Goal: Task Accomplishment & Management: Manage account settings

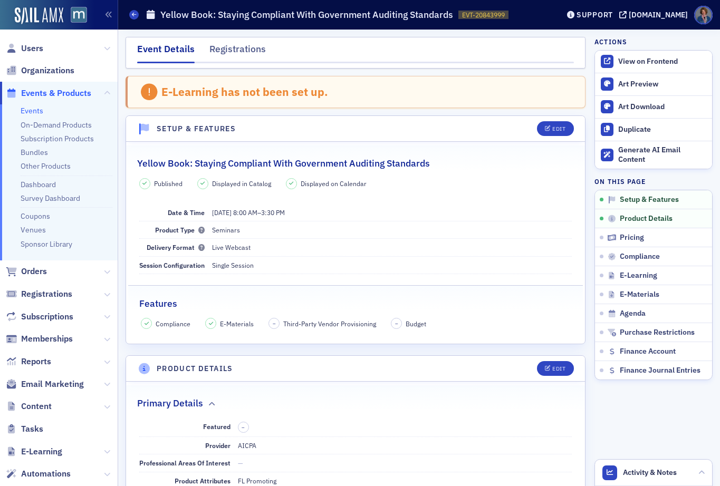
click at [31, 111] on link "Events" at bounding box center [32, 110] width 23 height 9
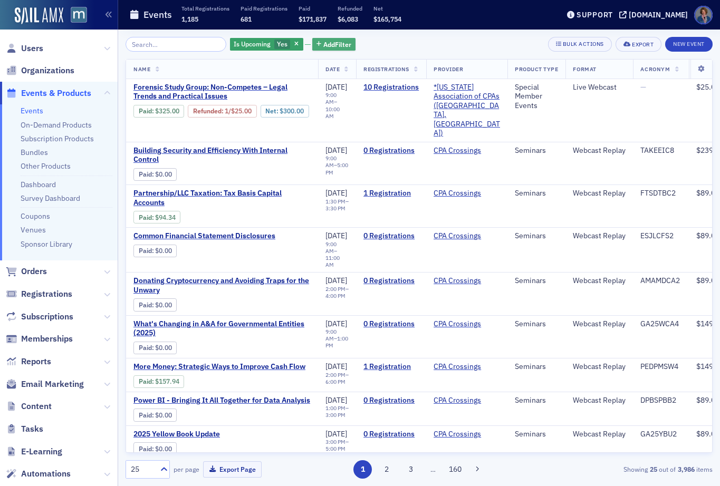
click at [323, 49] on span "Add Filter" at bounding box center [337, 44] width 28 height 9
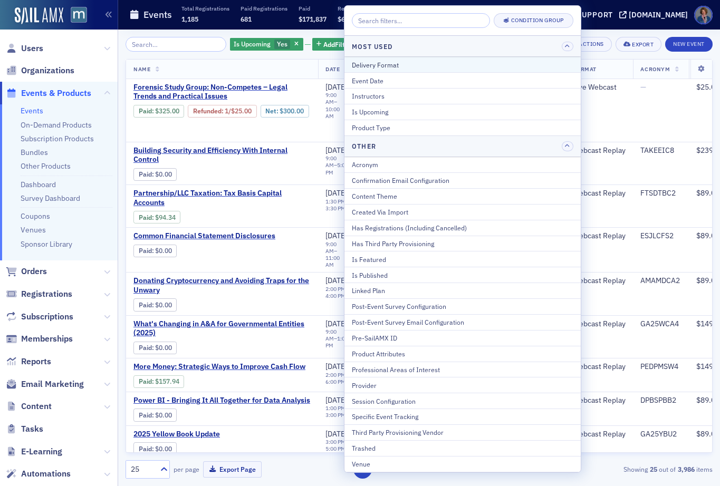
click at [358, 61] on div "Delivery Format" at bounding box center [463, 64] width 222 height 9
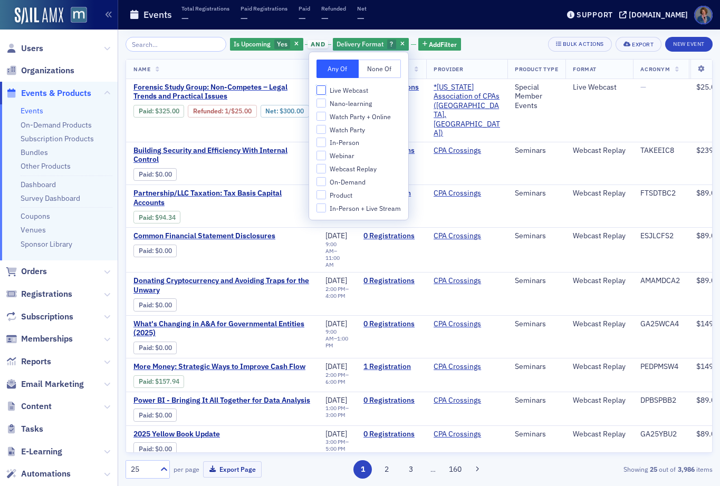
click at [323, 91] on input "Live Webcast" at bounding box center [321, 89] width 9 height 9
checkbox input "true"
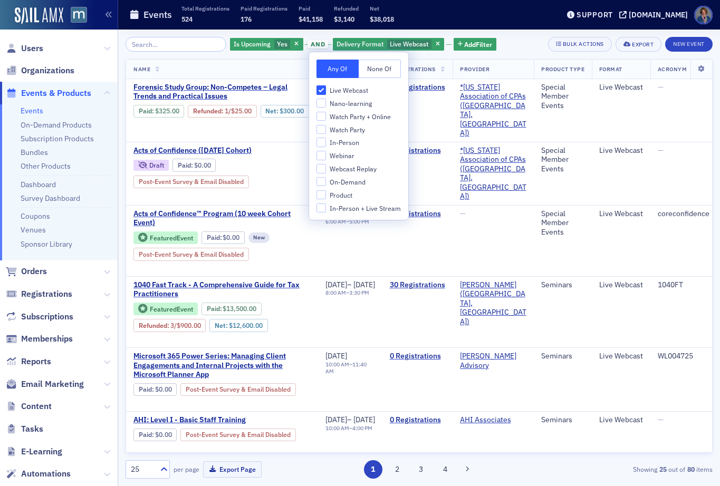
click at [515, 46] on div "Is Upcoming Yes and Delivery Format Live Webcast Add Filter Bulk Actions Export…" at bounding box center [419, 44] width 587 height 15
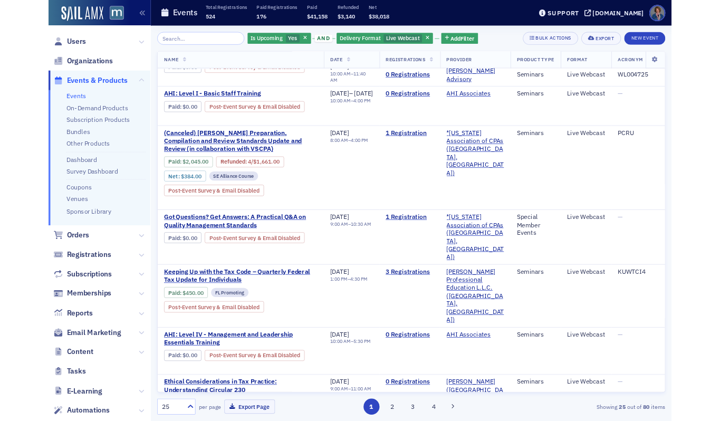
scroll to position [312, 0]
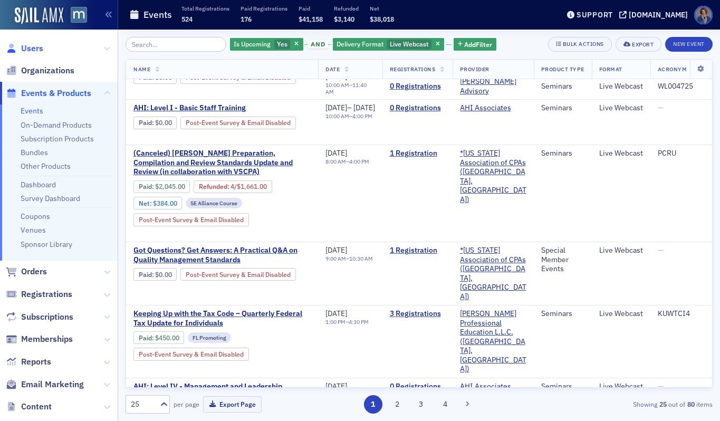
click at [27, 50] on span "Users" at bounding box center [32, 49] width 22 height 12
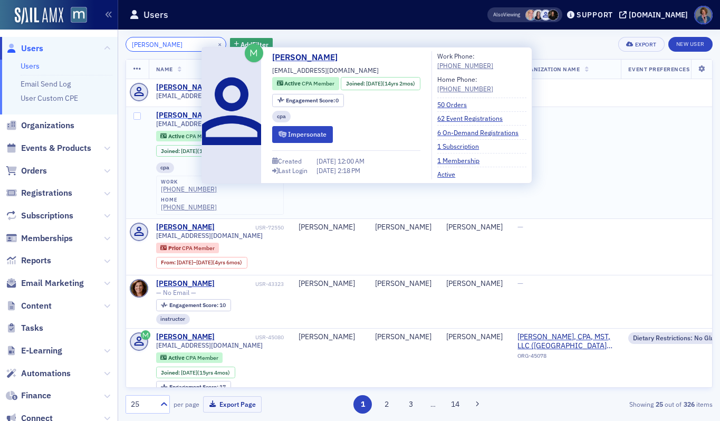
type input "Jennifer Bray"
click at [180, 118] on div "Jennifer Bray" at bounding box center [185, 115] width 59 height 9
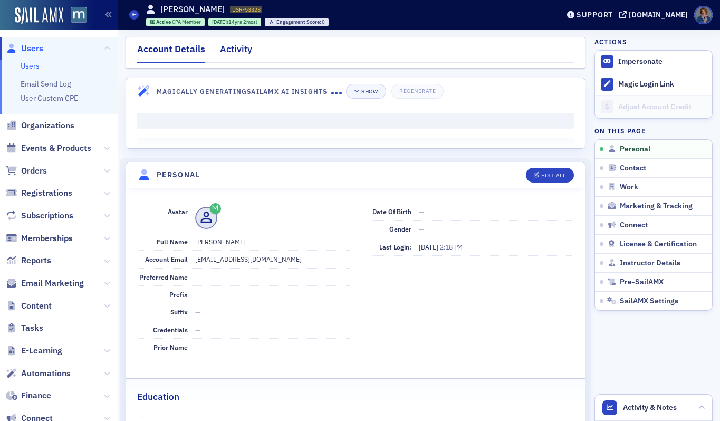
click at [238, 56] on div "Activity" at bounding box center [236, 52] width 32 height 20
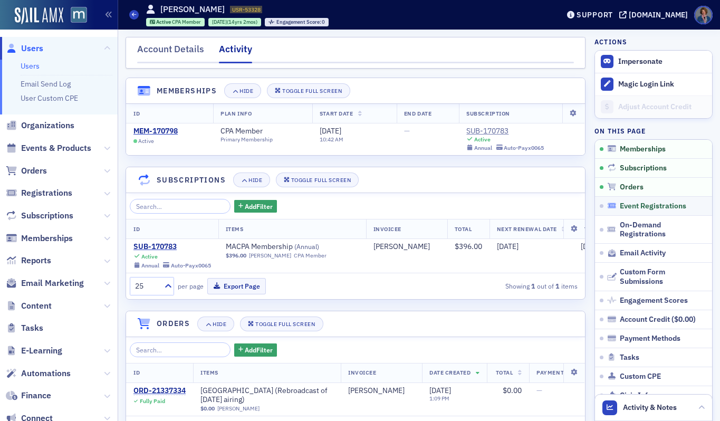
click at [649, 205] on span "Event Registrations" at bounding box center [653, 206] width 66 height 9
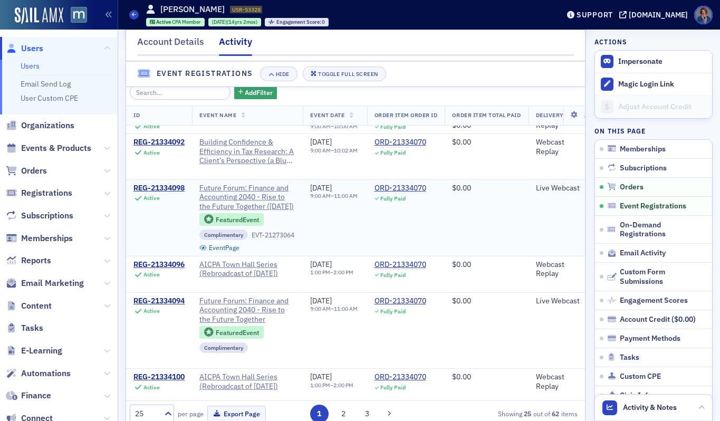
scroll to position [65, 0]
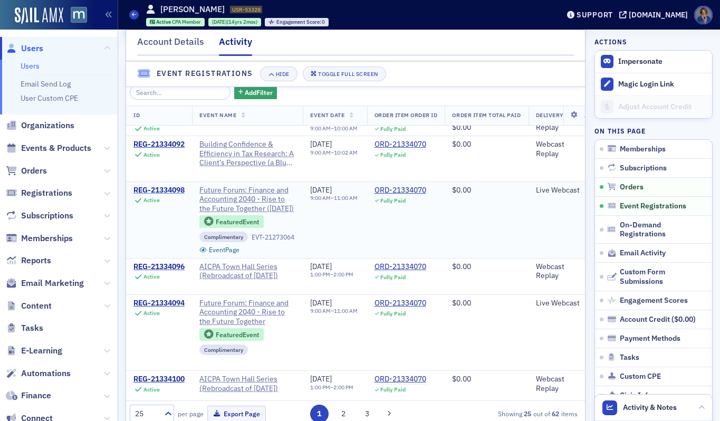
click at [168, 195] on div "REG-21334098" at bounding box center [158, 190] width 51 height 9
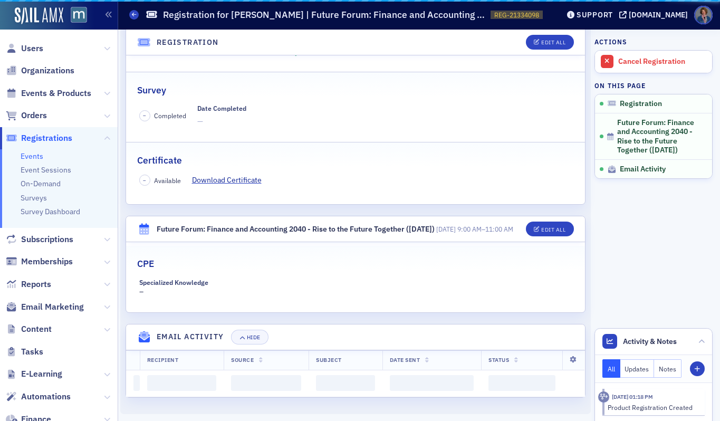
scroll to position [230, 0]
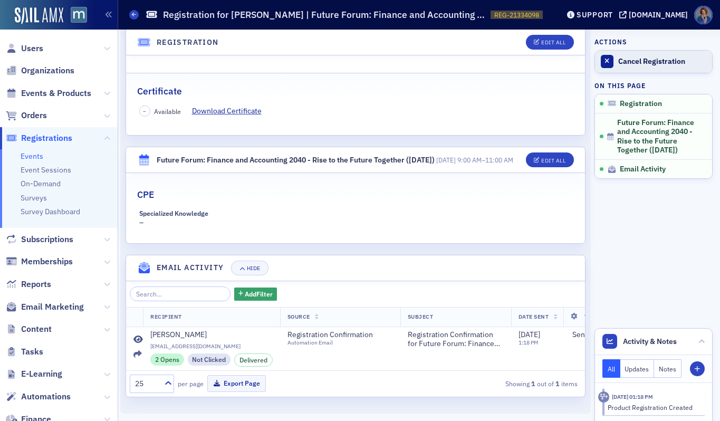
click at [636, 63] on div "Cancel Registration" at bounding box center [662, 61] width 89 height 9
click at [37, 50] on span "Users" at bounding box center [32, 49] width 22 height 12
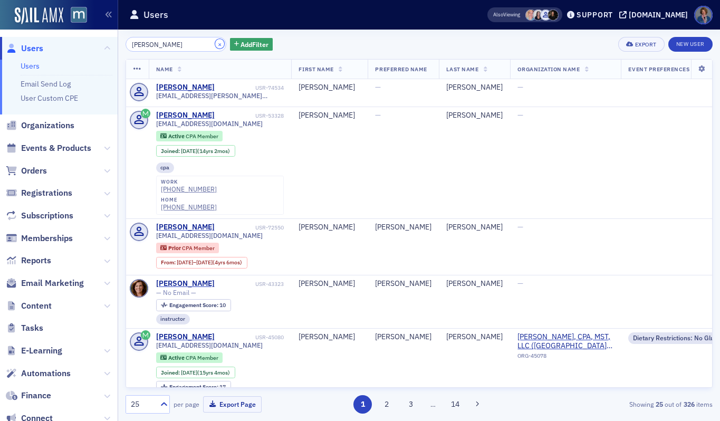
click at [215, 42] on button "×" at bounding box center [219, 43] width 9 height 9
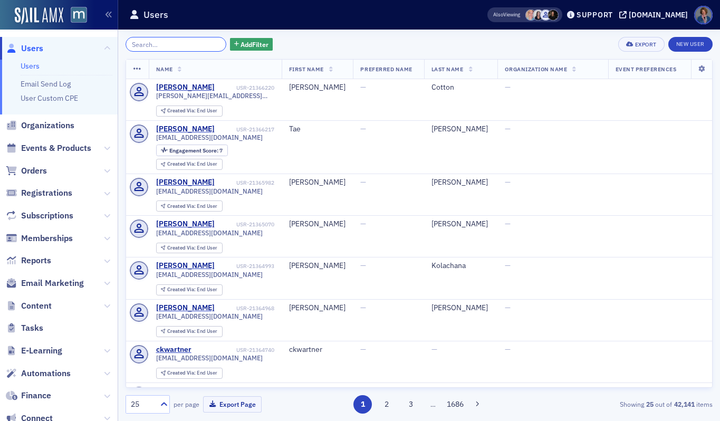
click at [176, 45] on input "search" at bounding box center [176, 44] width 101 height 15
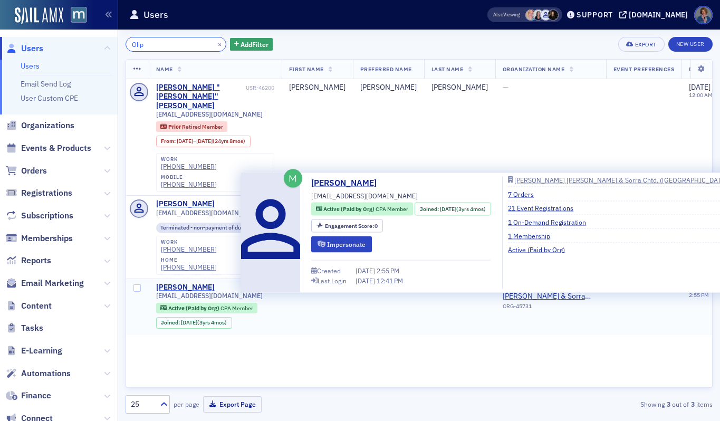
type input "Olip"
click at [191, 283] on div "Kristyn Gavrilis-Oliphant" at bounding box center [185, 287] width 59 height 9
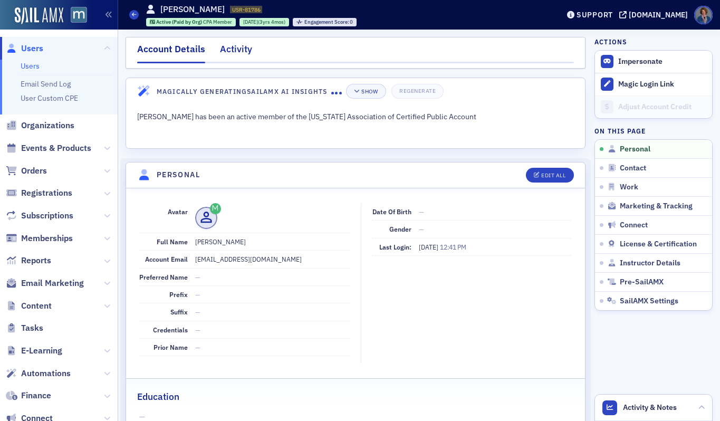
drag, startPoint x: 237, startPoint y: 52, endPoint x: 243, endPoint y: 53, distance: 6.4
click at [237, 52] on div "Activity" at bounding box center [236, 52] width 32 height 20
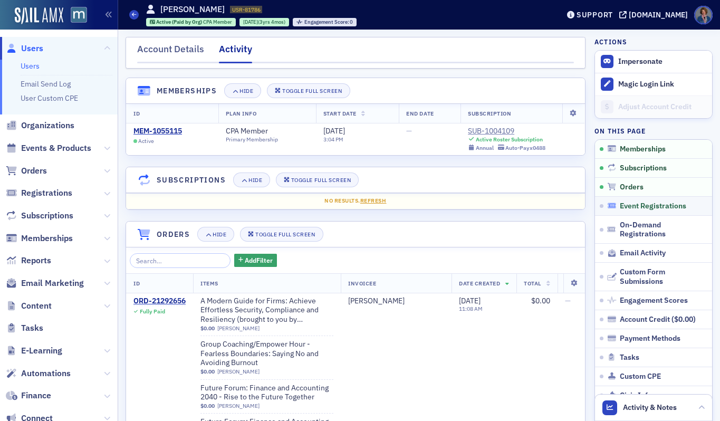
click at [638, 203] on span "Event Registrations" at bounding box center [653, 206] width 66 height 9
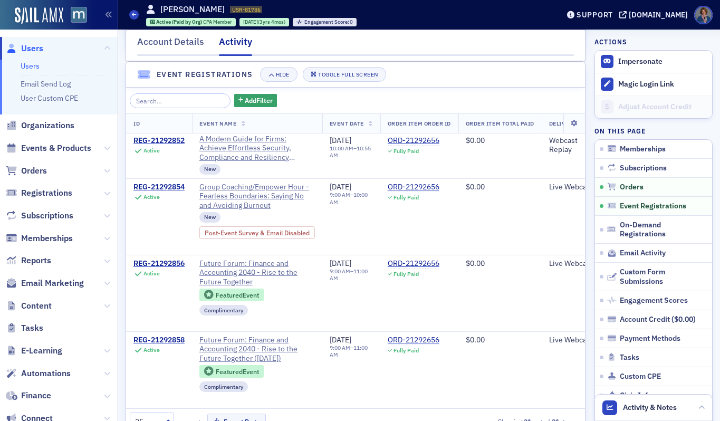
scroll to position [20, 0]
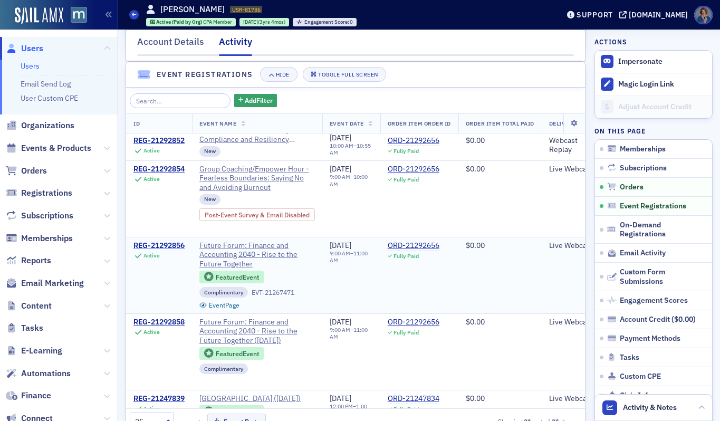
click at [171, 246] on div "REG-21292856" at bounding box center [158, 245] width 51 height 9
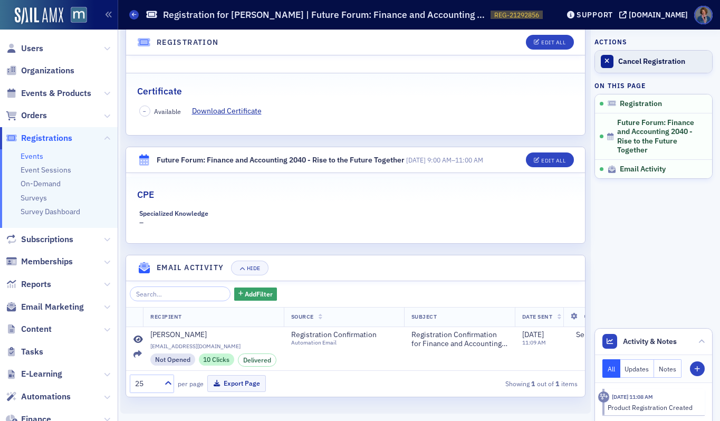
click at [648, 66] on link "Cancel Registration" at bounding box center [653, 62] width 117 height 22
click at [39, 49] on span "Users" at bounding box center [32, 49] width 22 height 12
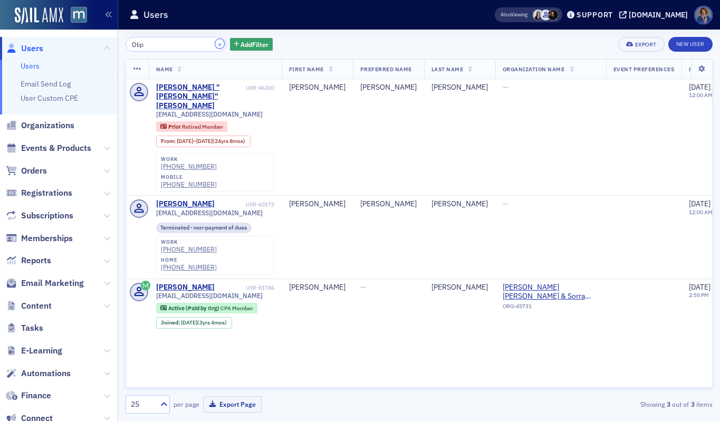
click at [215, 45] on button "×" at bounding box center [219, 43] width 9 height 9
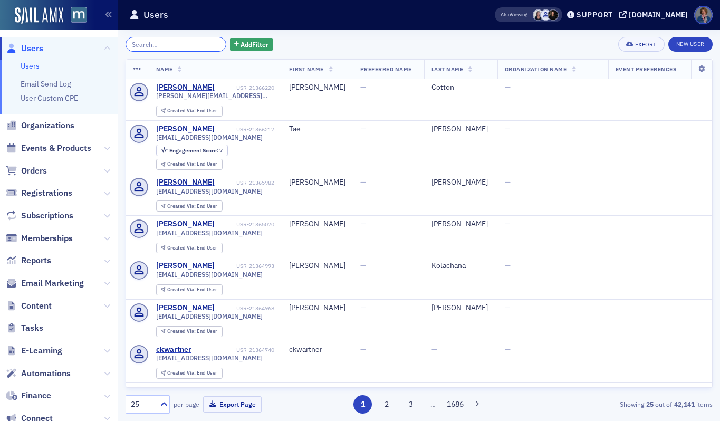
click at [161, 46] on input "search" at bounding box center [176, 44] width 101 height 15
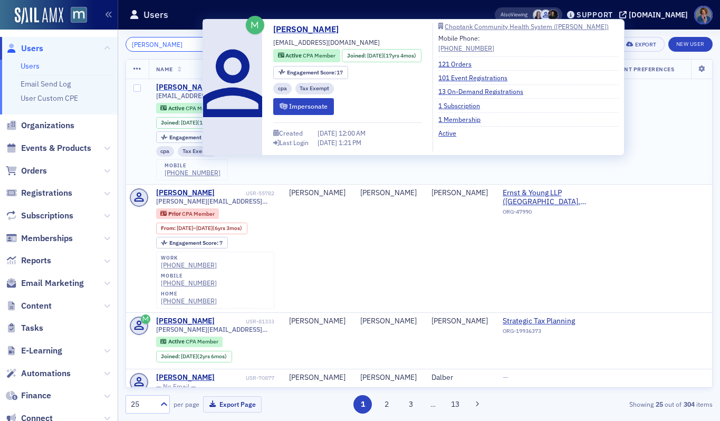
type input "Erin THornton"
click at [187, 89] on div "Erin Thornton" at bounding box center [185, 87] width 59 height 9
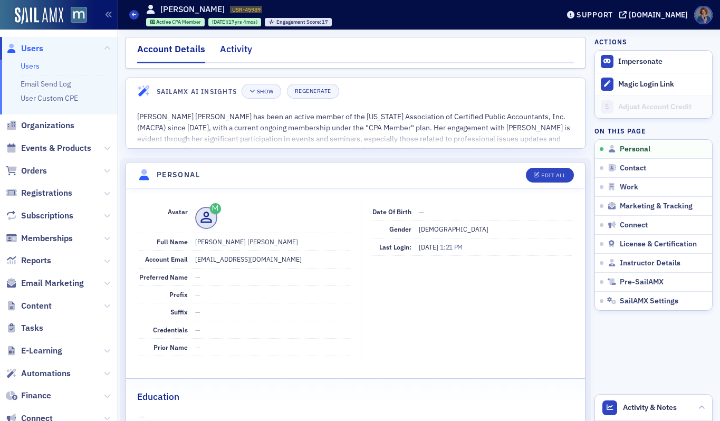
click at [228, 53] on div "Activity" at bounding box center [236, 52] width 32 height 20
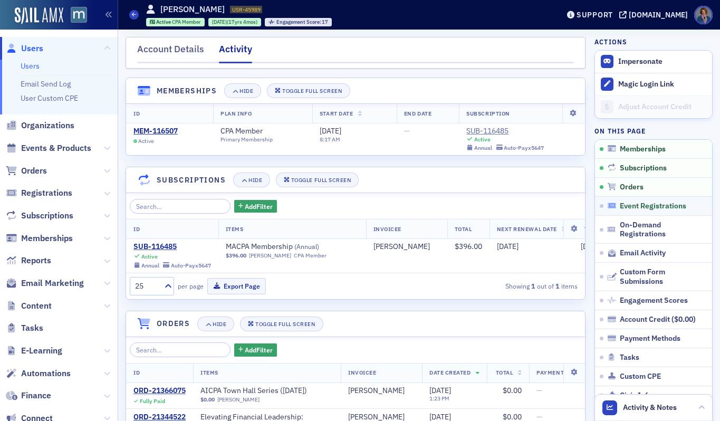
click at [646, 205] on span "Event Registrations" at bounding box center [653, 206] width 66 height 9
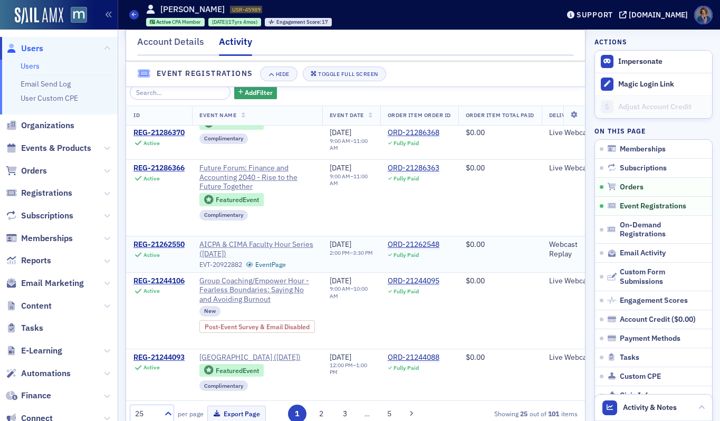
scroll to position [259, 0]
click at [156, 138] on div "REG-21286370" at bounding box center [158, 132] width 51 height 9
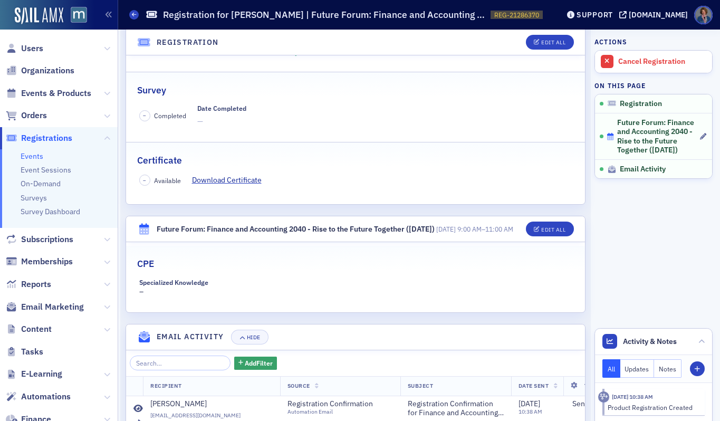
scroll to position [230, 0]
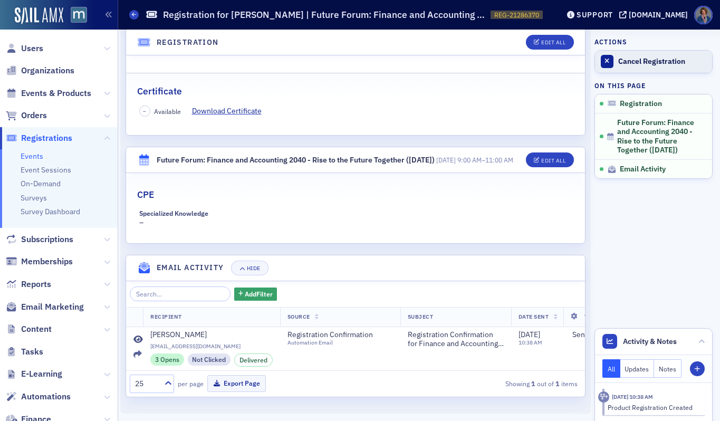
click at [663, 62] on div "Cancel Registration" at bounding box center [662, 61] width 89 height 9
click at [32, 49] on span "Users" at bounding box center [32, 49] width 22 height 12
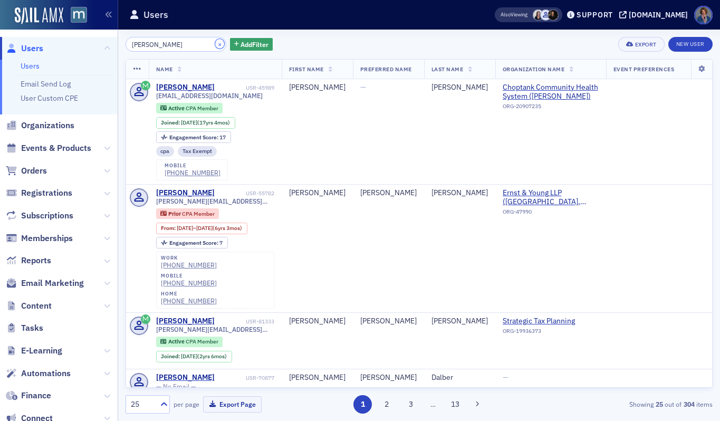
click at [215, 44] on button "×" at bounding box center [219, 43] width 9 height 9
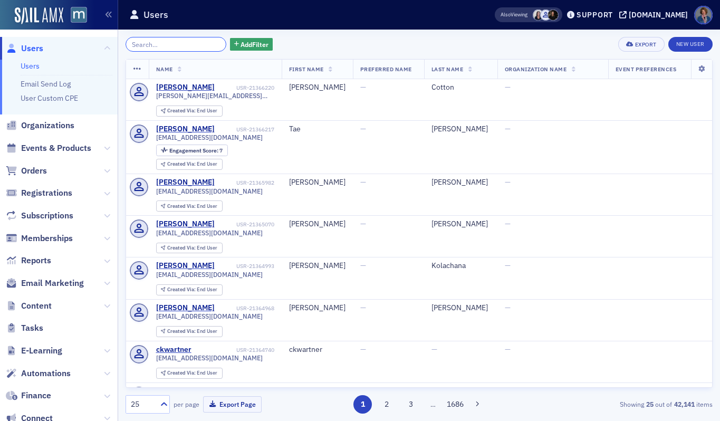
click at [186, 43] on input "search" at bounding box center [176, 44] width 101 height 15
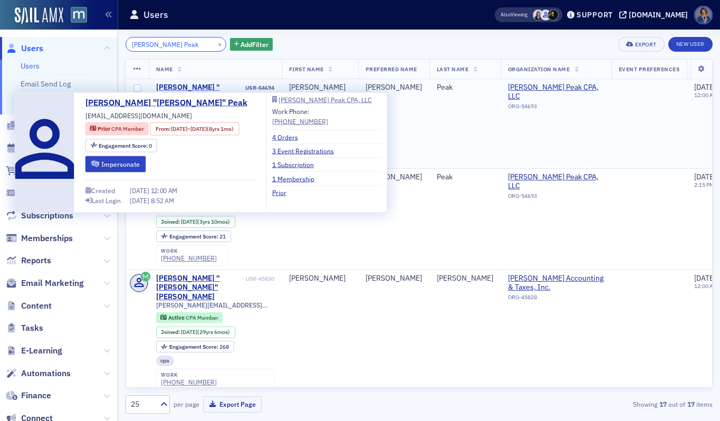
type input "Sonny Peak"
click at [185, 87] on div "Glen "Sonny" Peak" at bounding box center [200, 92] width 88 height 18
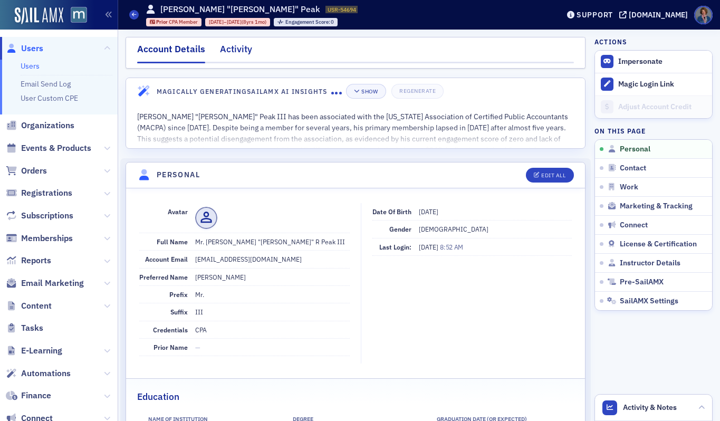
click at [233, 52] on div "Activity" at bounding box center [236, 52] width 32 height 20
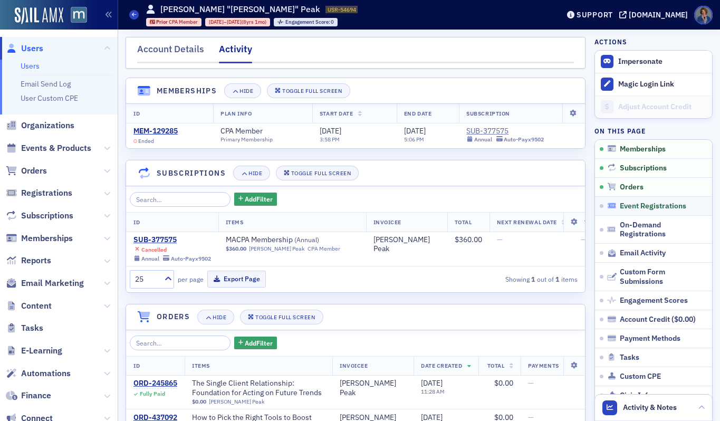
click at [624, 206] on span "Event Registrations" at bounding box center [653, 206] width 66 height 9
click at [39, 47] on span "Users" at bounding box center [32, 49] width 22 height 12
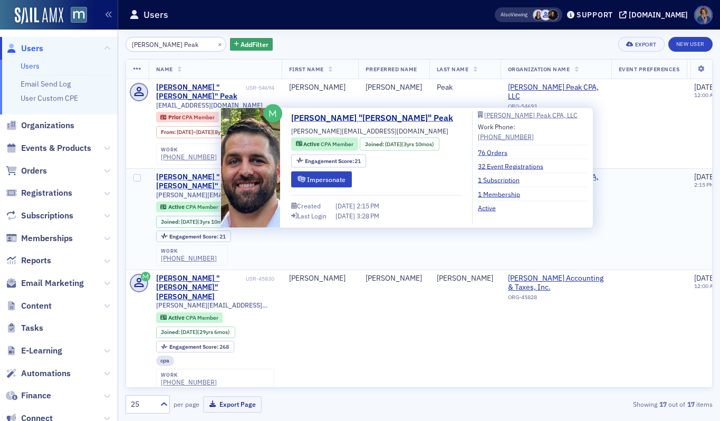
click at [179, 173] on div "Glen "Sonny" Peak" at bounding box center [200, 182] width 88 height 18
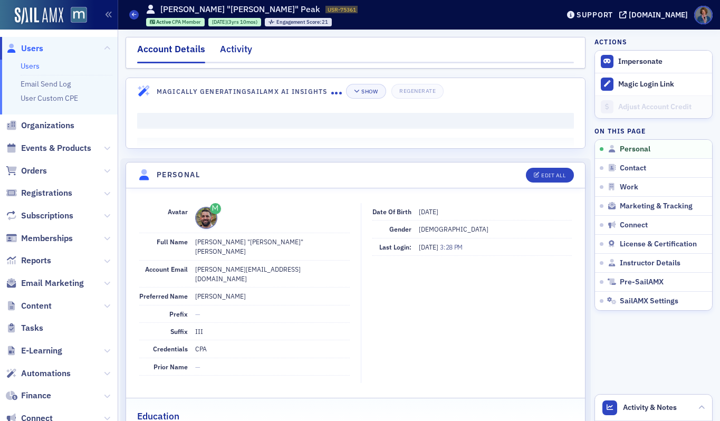
drag, startPoint x: 243, startPoint y: 51, endPoint x: 244, endPoint y: 61, distance: 9.5
click at [243, 51] on div "Activity" at bounding box center [236, 52] width 32 height 20
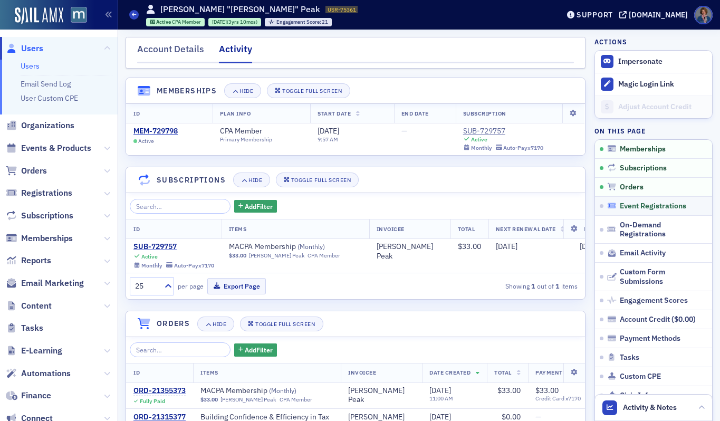
click at [664, 204] on span "Event Registrations" at bounding box center [653, 206] width 66 height 9
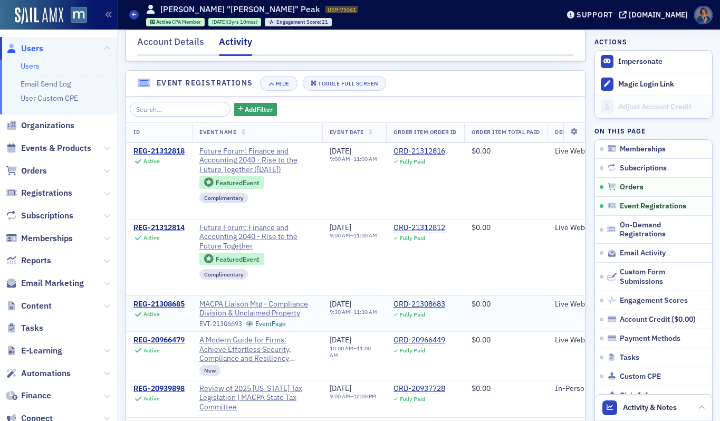
scroll to position [104, 0]
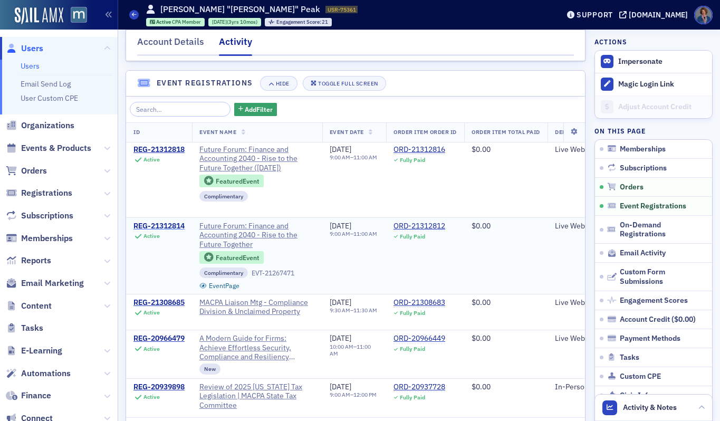
click at [163, 231] on div "REG-21312814" at bounding box center [158, 226] width 51 height 9
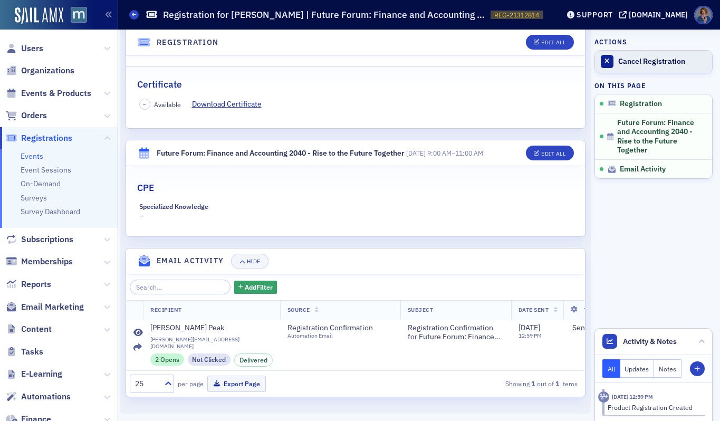
click at [647, 66] on link "Cancel Registration" at bounding box center [653, 62] width 117 height 22
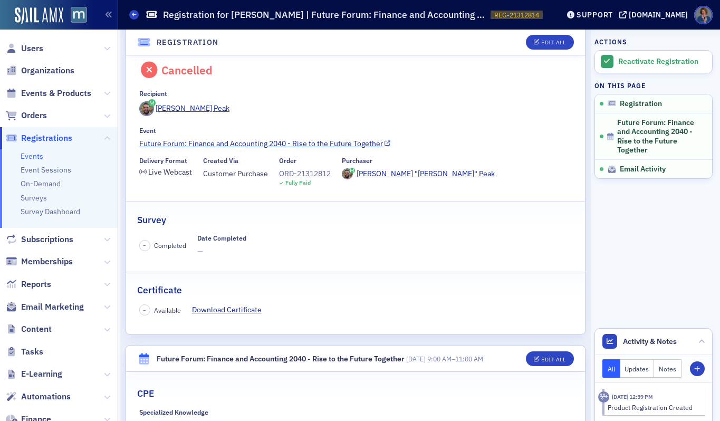
scroll to position [0, 0]
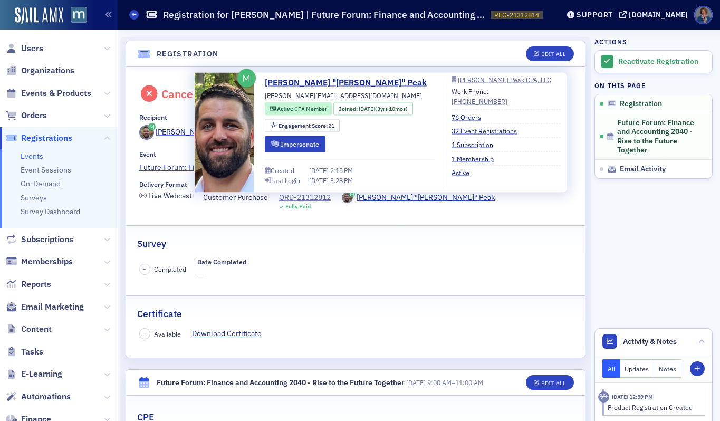
click at [167, 135] on div "Sonny Peak" at bounding box center [193, 132] width 74 height 11
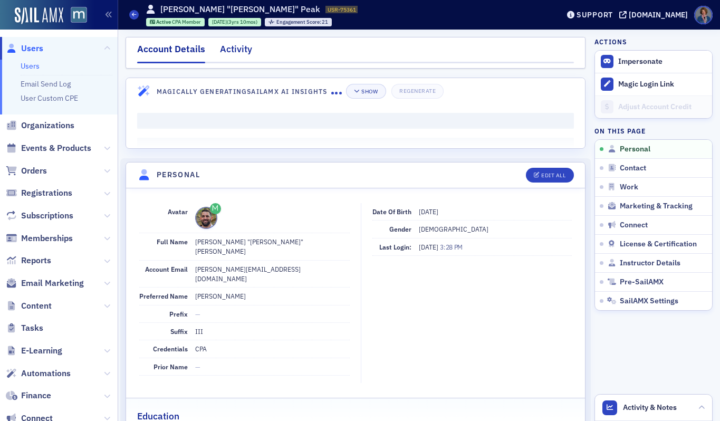
click at [235, 48] on div "Activity" at bounding box center [236, 52] width 32 height 20
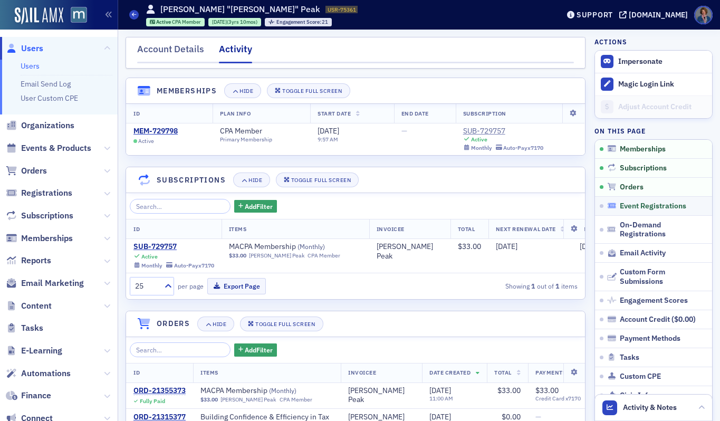
click at [635, 205] on span "Event Registrations" at bounding box center [653, 206] width 66 height 9
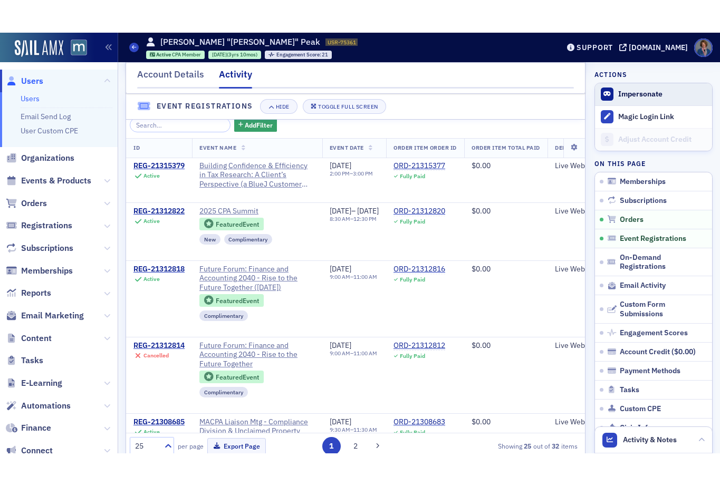
scroll to position [643, 0]
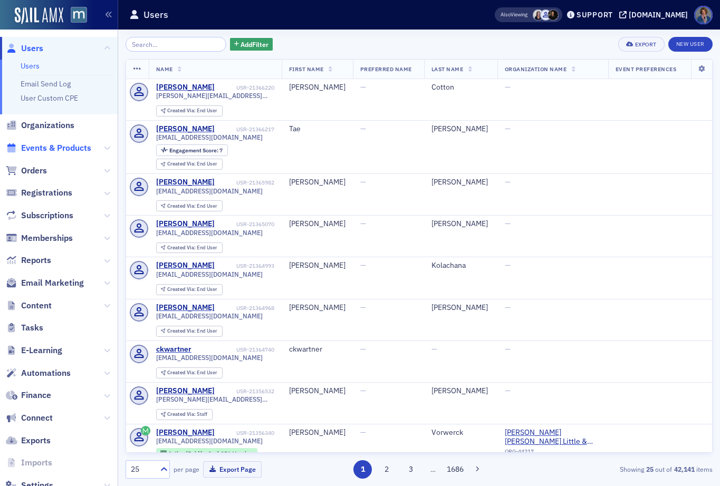
click at [50, 148] on span "Events & Products" at bounding box center [56, 148] width 70 height 12
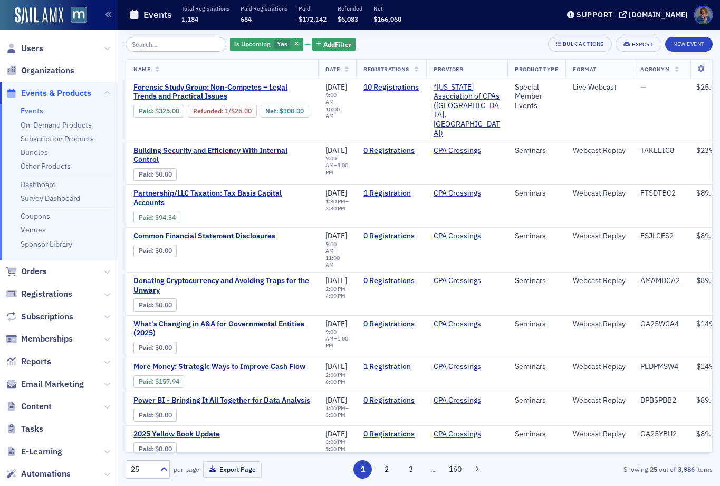
click at [28, 110] on link "Events" at bounding box center [32, 110] width 23 height 9
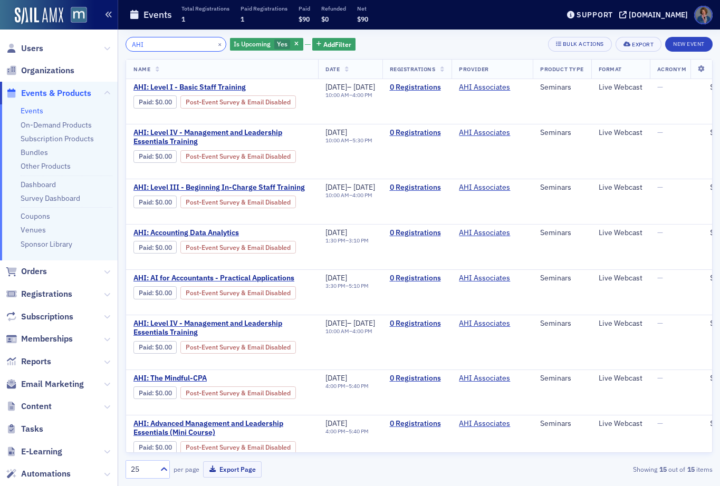
type input "AHI"
click at [194, 137] on span "AHI: Level IV - Management and Leadership Essentials Training" at bounding box center [221, 137] width 177 height 18
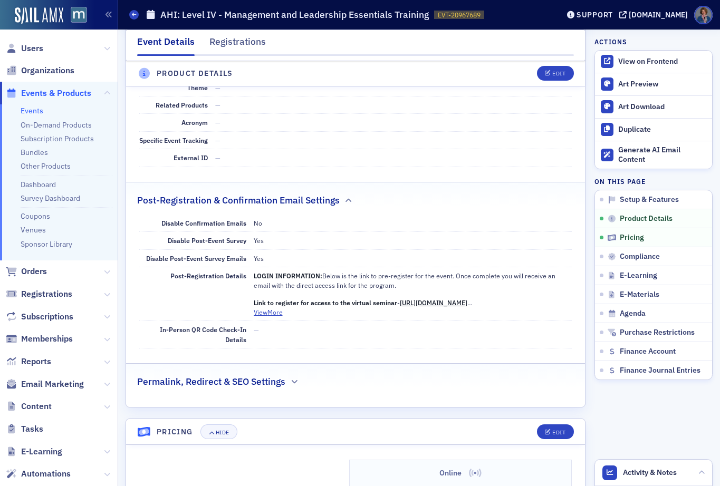
scroll to position [637, 0]
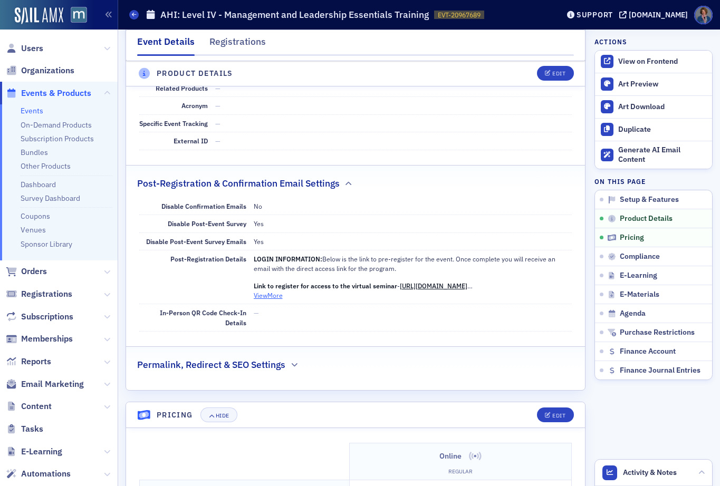
click at [262, 298] on button "View More" at bounding box center [268, 295] width 29 height 9
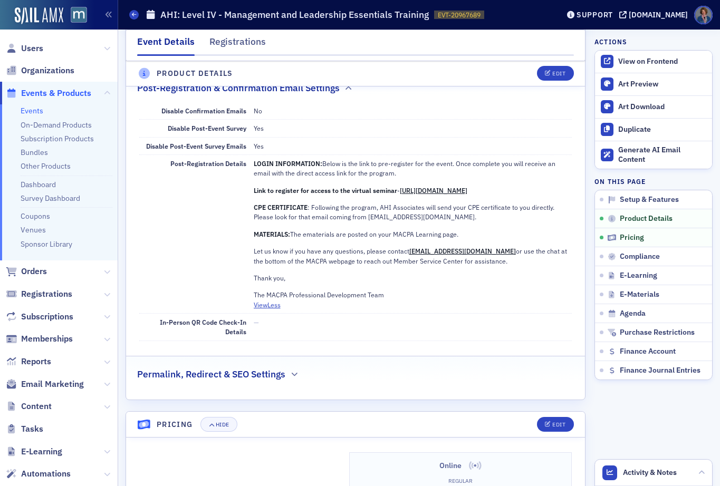
scroll to position [778, 0]
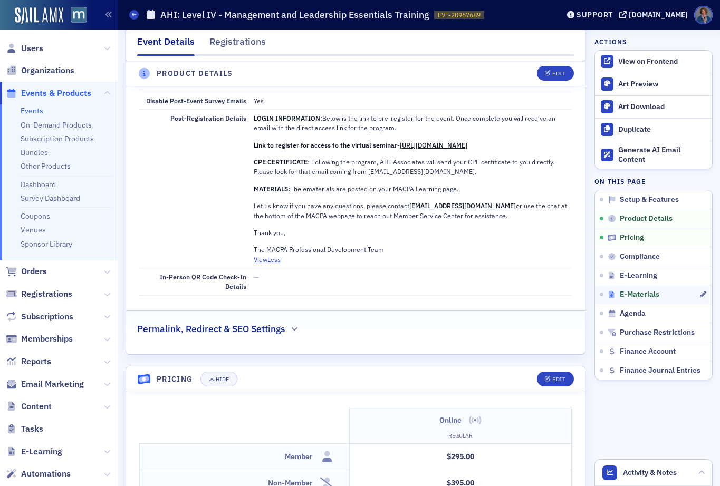
click at [639, 294] on span "E-Materials" at bounding box center [640, 294] width 40 height 9
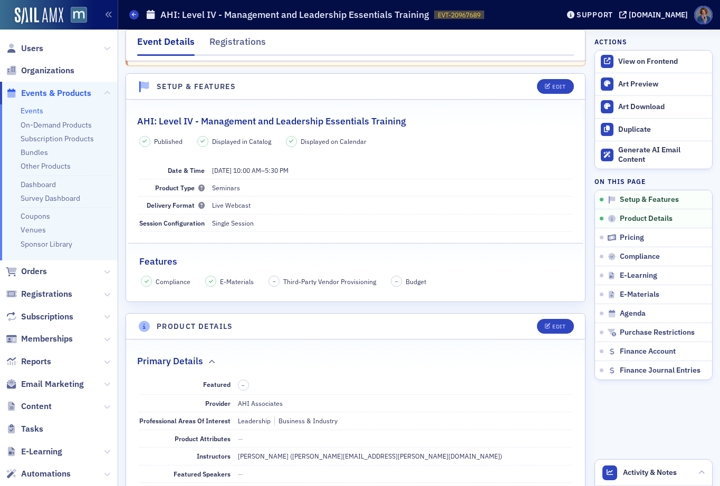
scroll to position [0, 0]
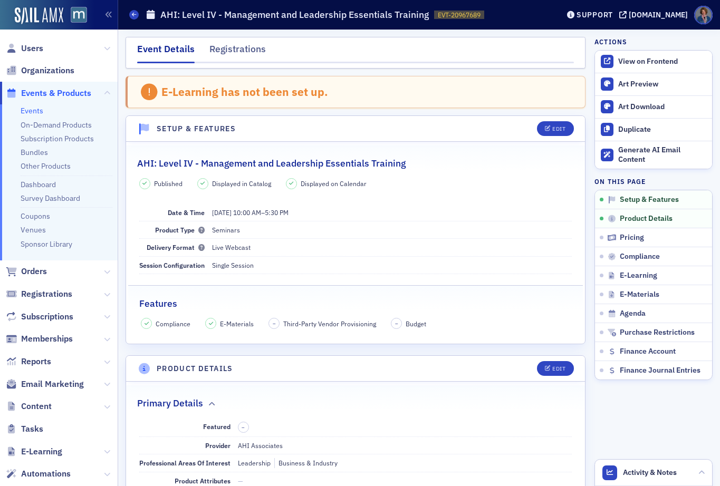
click at [32, 112] on link "Events" at bounding box center [32, 110] width 23 height 9
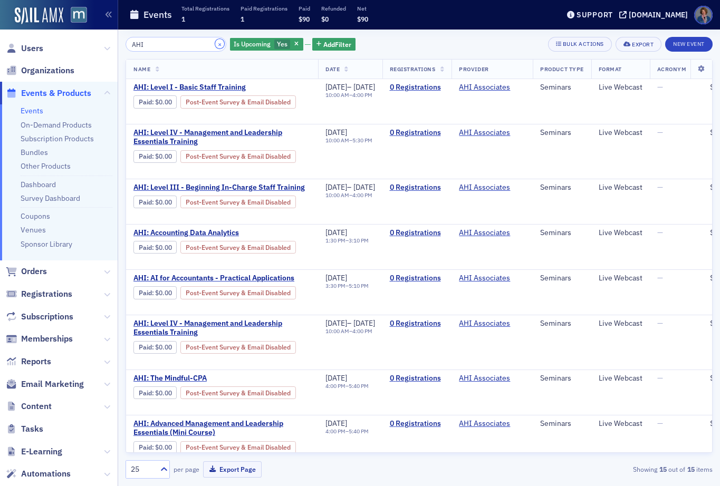
click at [215, 43] on button "×" at bounding box center [219, 43] width 9 height 9
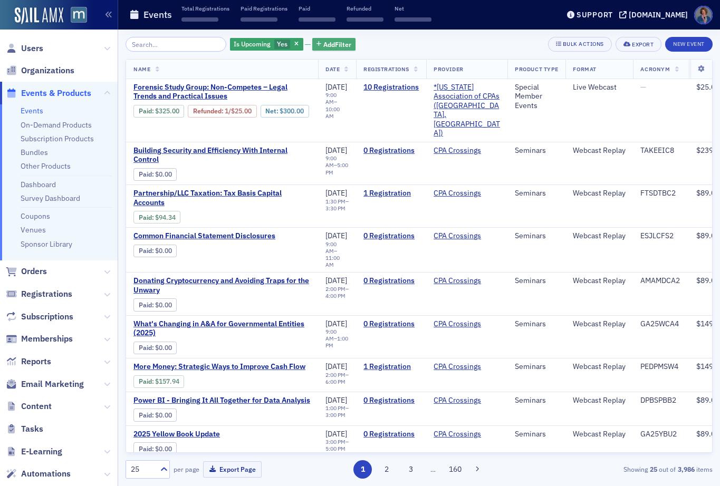
click at [323, 43] on span "Add Filter" at bounding box center [337, 44] width 28 height 9
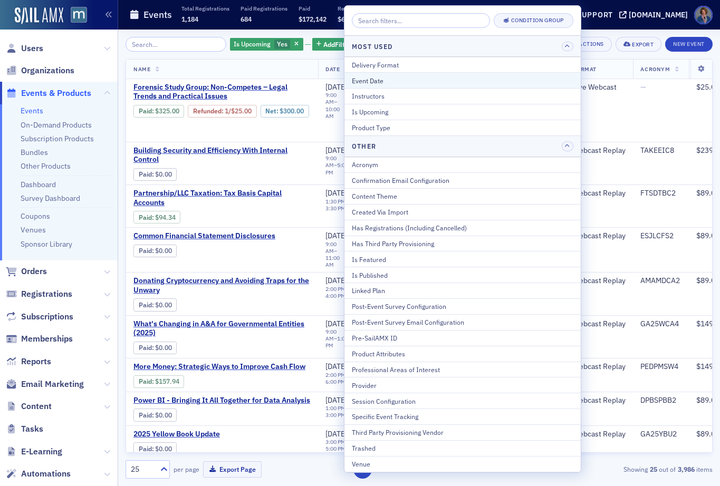
click at [376, 82] on div "Event Date" at bounding box center [463, 80] width 222 height 9
select select "9"
select select "2025"
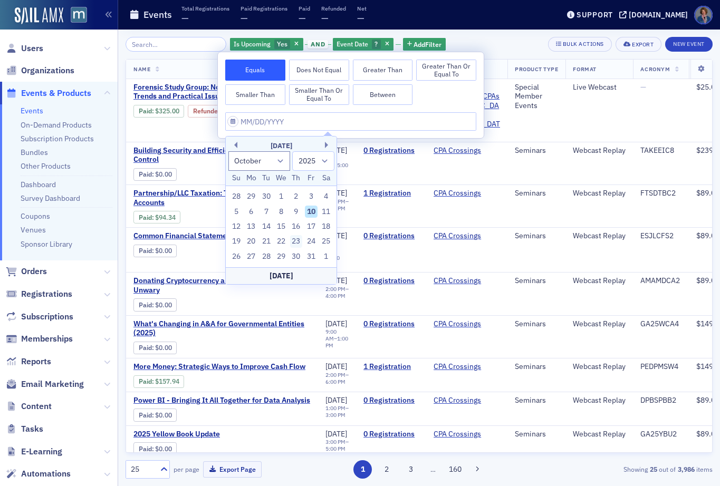
click at [297, 241] on div "23" at bounding box center [296, 241] width 13 height 13
type input "[DATE]"
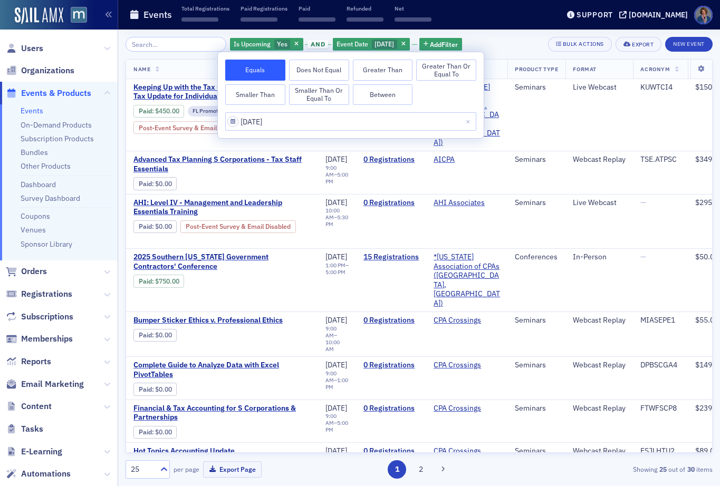
click at [519, 50] on div "Is Upcoming Yes and Event Date [DATE] Add Filter Bulk Actions Export New Event" at bounding box center [419, 44] width 587 height 15
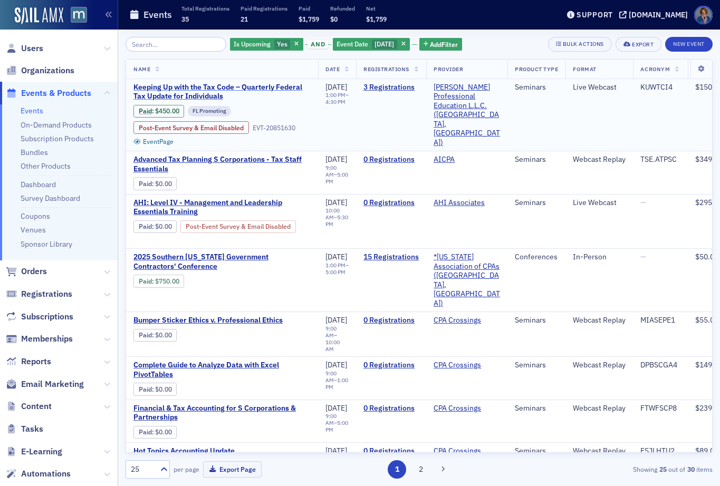
click at [191, 90] on span "Keeping Up with the Tax Code – Quarterly Federal Tax Update for Individuals" at bounding box center [221, 92] width 177 height 18
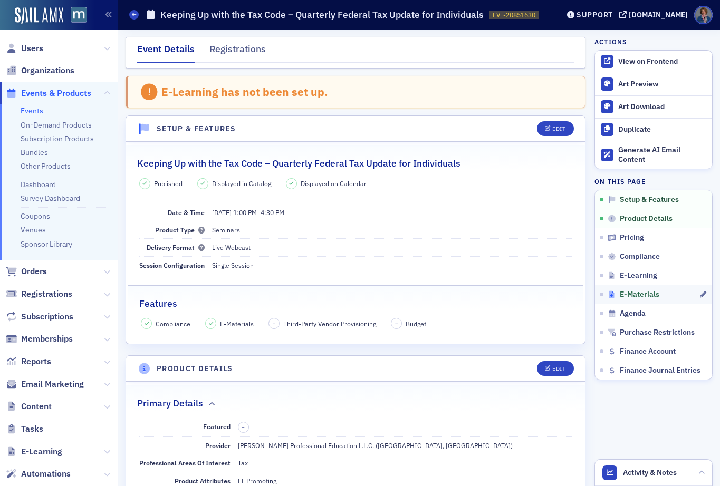
click at [647, 293] on span "E-Materials" at bounding box center [640, 294] width 40 height 9
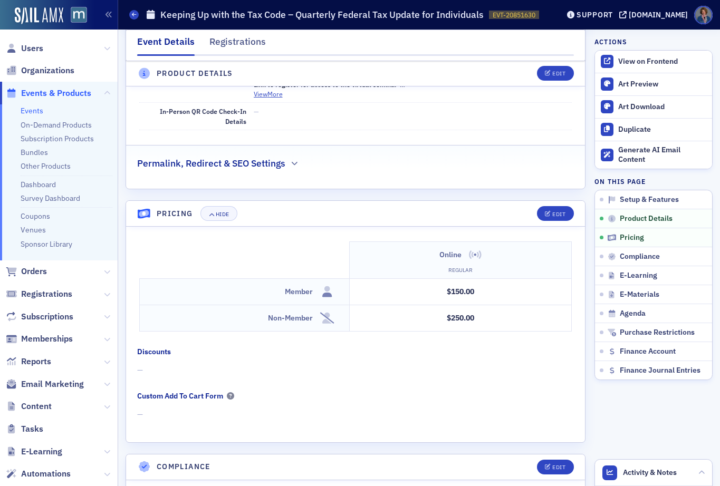
scroll to position [631, 0]
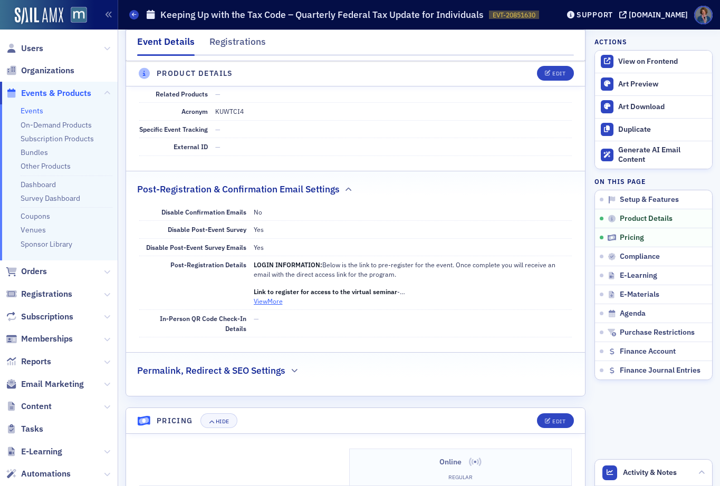
click at [272, 301] on button "View More" at bounding box center [268, 301] width 29 height 9
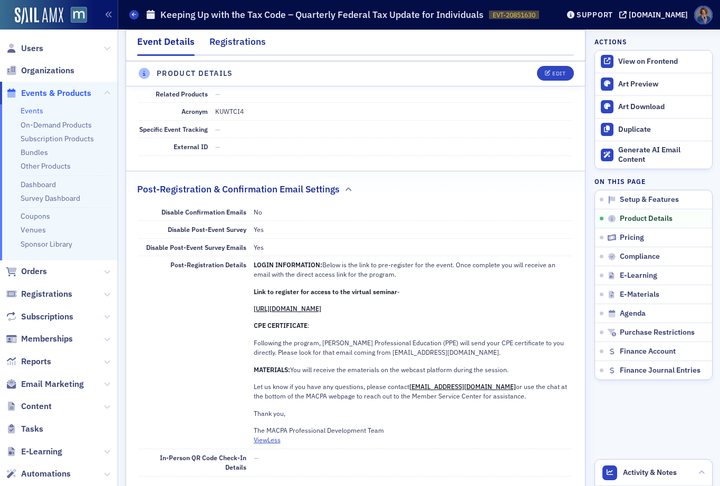
click at [236, 41] on div "Registrations" at bounding box center [237, 45] width 56 height 20
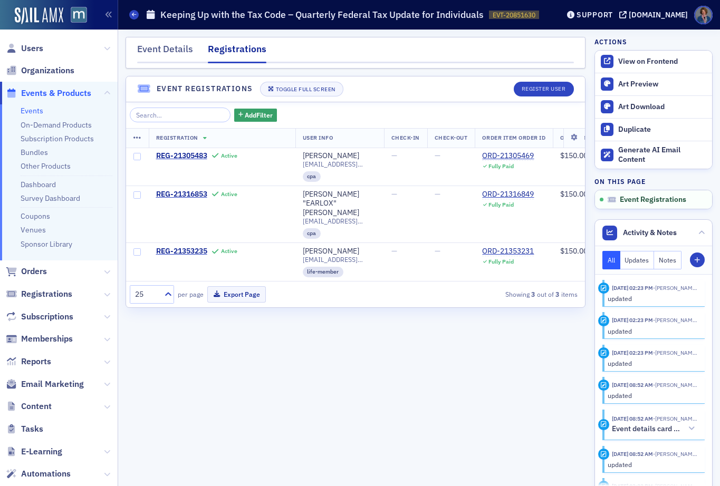
click at [39, 110] on link "Events" at bounding box center [32, 110] width 23 height 9
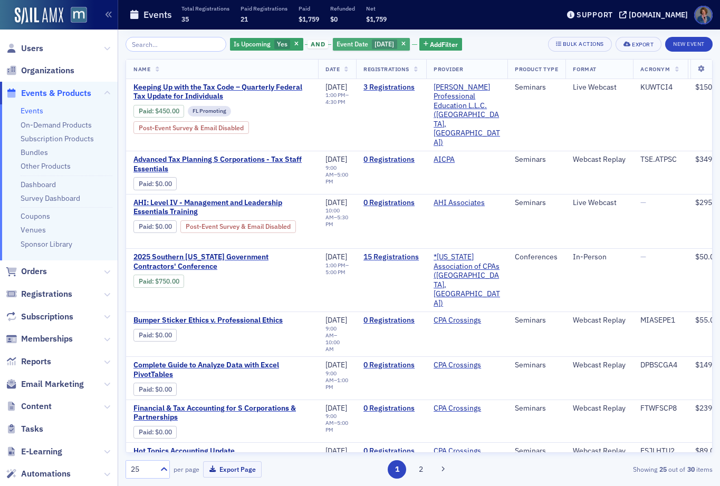
click at [375, 45] on span "[DATE]" at bounding box center [385, 44] width 20 height 8
select select "9"
select select "2025"
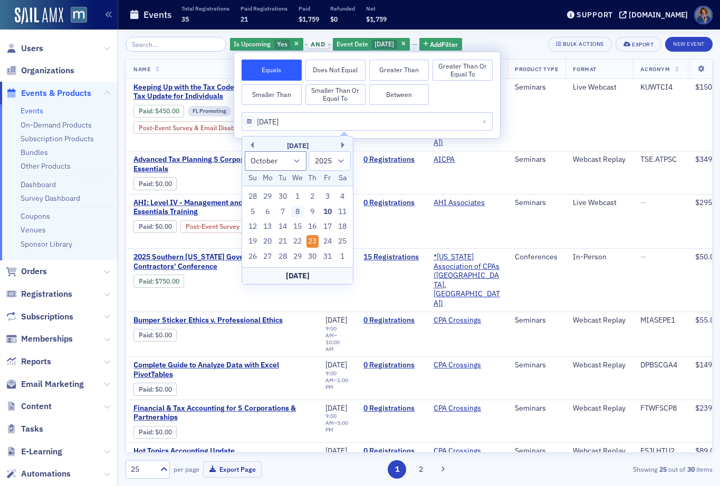
click at [299, 211] on div "8" at bounding box center [297, 212] width 13 height 13
type input "[DATE]"
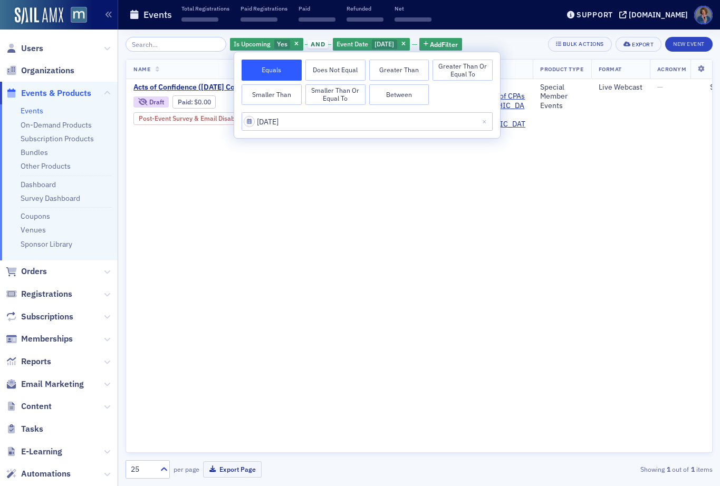
click at [529, 37] on div "Is Upcoming Yes and Event Date [DATE] Add Filter Bulk Actions Export New Event" at bounding box center [419, 44] width 587 height 15
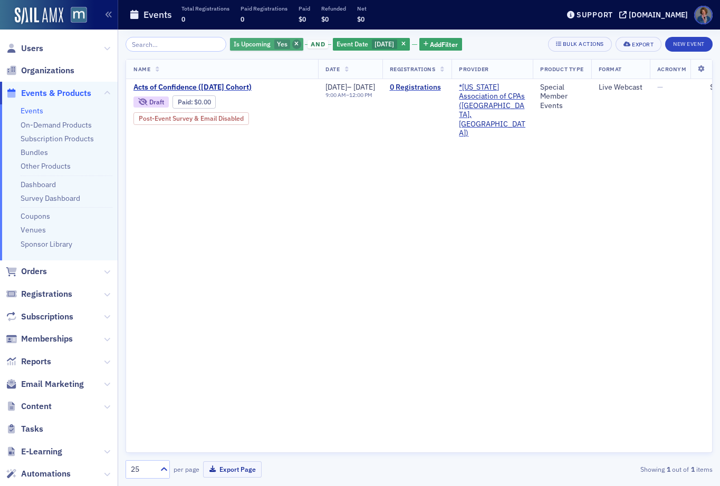
click at [294, 43] on icon "button" at bounding box center [296, 45] width 4 height 6
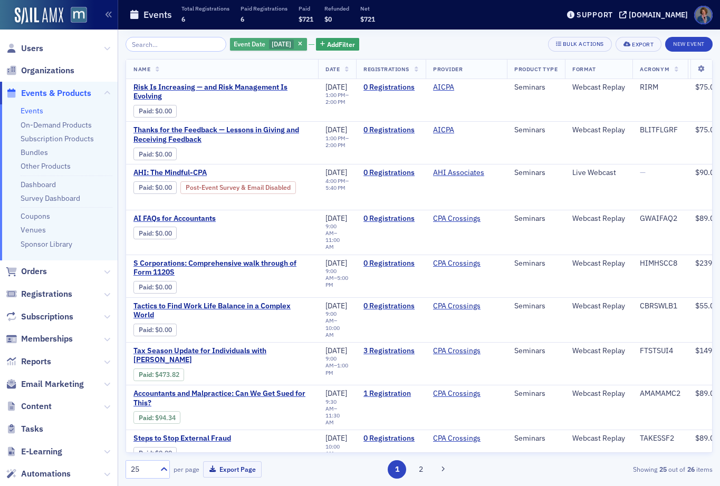
click at [272, 47] on span "[DATE]" at bounding box center [282, 44] width 20 height 8
select select "9"
select select "2025"
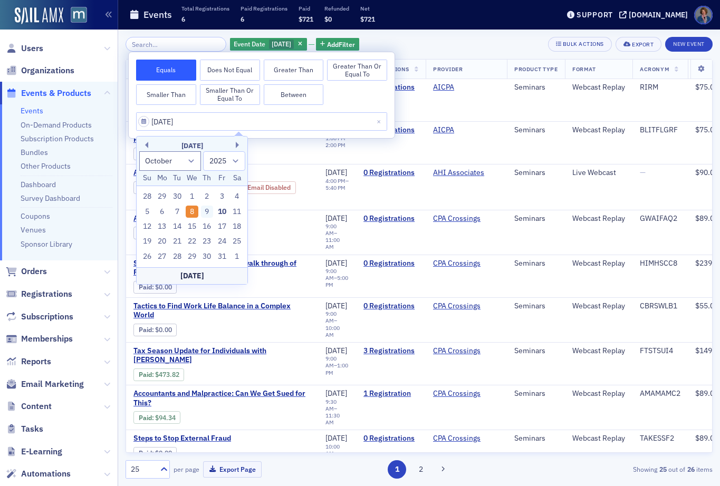
click at [206, 213] on div "9" at bounding box center [207, 212] width 13 height 13
type input "[DATE]"
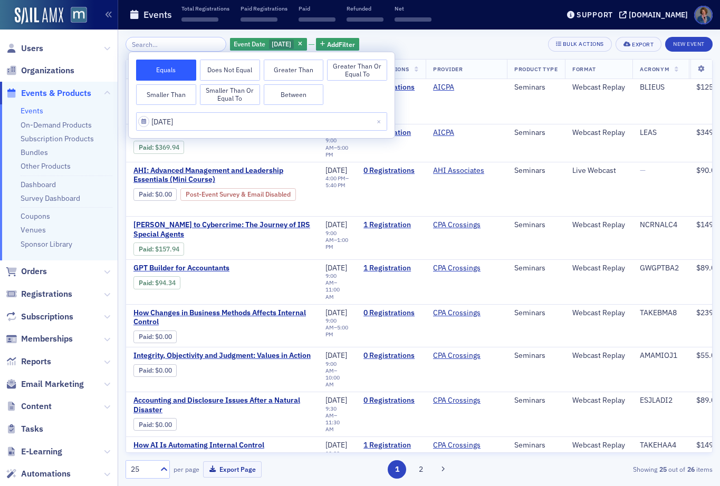
click at [442, 42] on div "Event Date [DATE] Add Filter Bulk Actions Export New Event" at bounding box center [419, 44] width 587 height 15
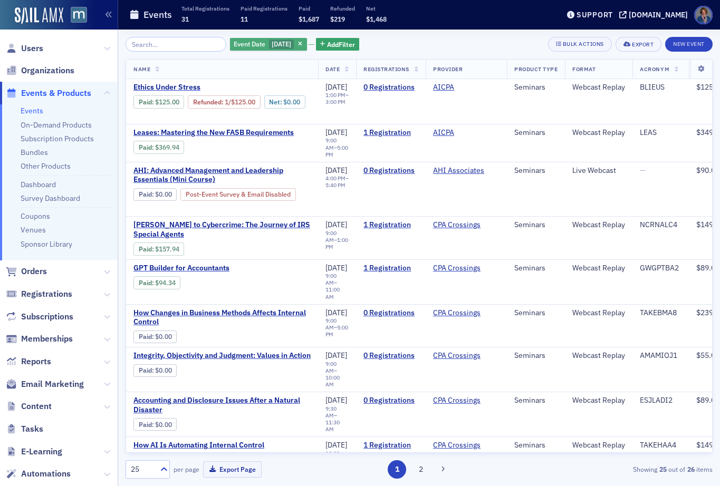
click at [272, 45] on span "[DATE]" at bounding box center [282, 44] width 20 height 8
select select "9"
select select "2025"
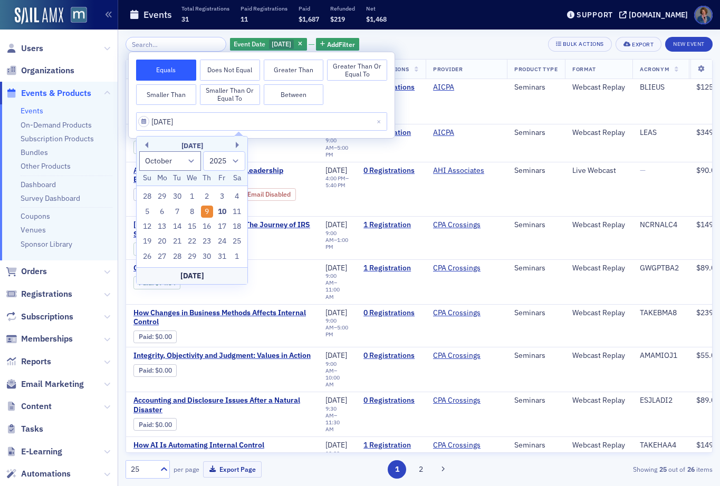
drag, startPoint x: 224, startPoint y: 240, endPoint x: 240, endPoint y: 219, distance: 25.9
click at [224, 240] on div "24" at bounding box center [222, 241] width 13 height 13
type input "[DATE]"
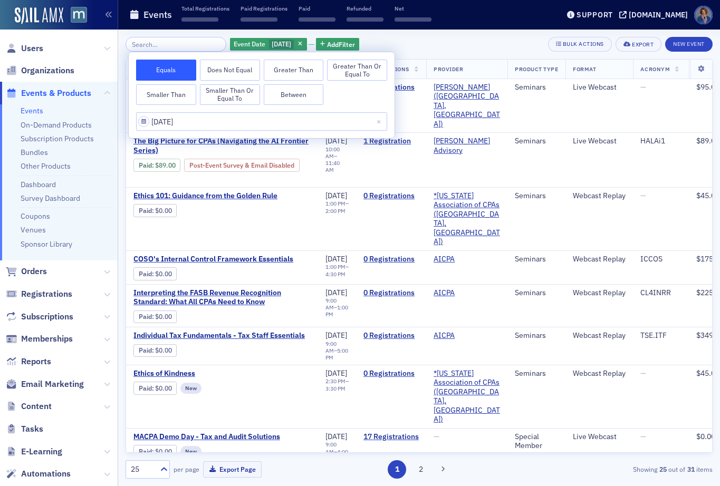
click at [455, 44] on div "Event Date [DATE] Add Filter Bulk Actions Export New Event" at bounding box center [419, 44] width 587 height 15
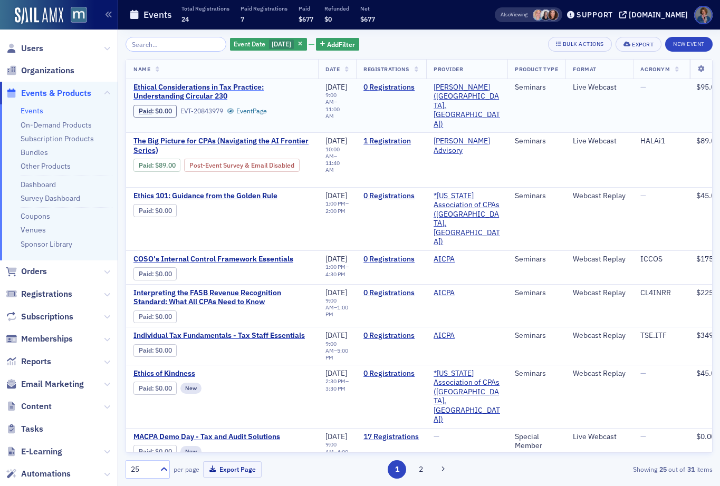
click at [188, 89] on span "Ethical Considerations in Tax Practice: Understanding Circular 230" at bounding box center [221, 92] width 177 height 18
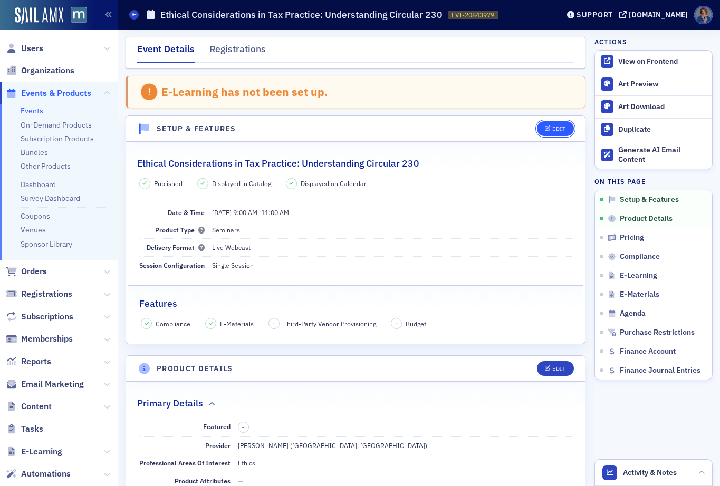
click at [550, 132] on button "Edit" at bounding box center [555, 128] width 36 height 15
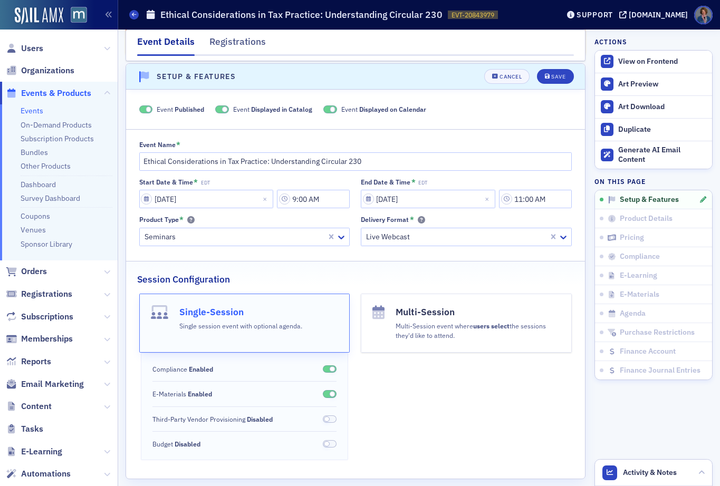
scroll to position [54, 0]
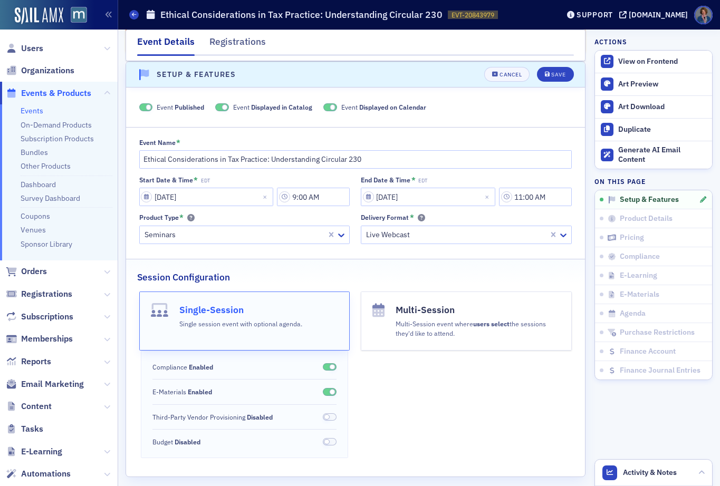
click at [140, 108] on span at bounding box center [146, 107] width 14 height 8
click at [145, 104] on span at bounding box center [146, 107] width 14 height 8
click at [215, 107] on span at bounding box center [222, 107] width 14 height 8
drag, startPoint x: 340, startPoint y: 108, endPoint x: 341, endPoint y: 115, distance: 7.0
click at [340, 109] on span at bounding box center [343, 107] width 14 height 8
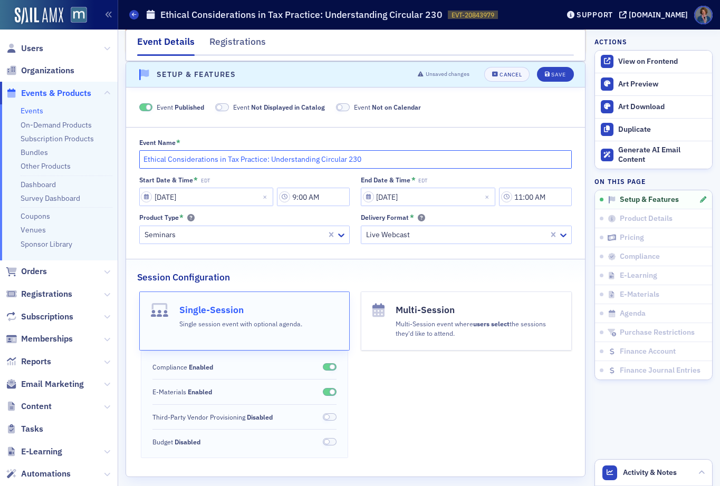
click at [143, 155] on input "Ethical Considerations in Tax Practice: Understanding Circular 230" at bounding box center [355, 159] width 433 height 18
type input "CANCELLED Ethical Considerations in Tax Practice: Understanding Circular 230"
click at [549, 84] on header "Setup & Features Unsaved changes Cancel Save" at bounding box center [355, 75] width 459 height 26
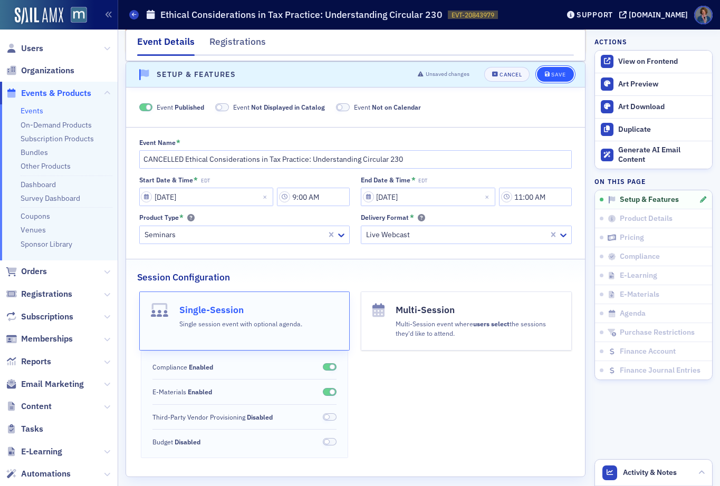
click at [548, 79] on button "Save" at bounding box center [555, 74] width 36 height 15
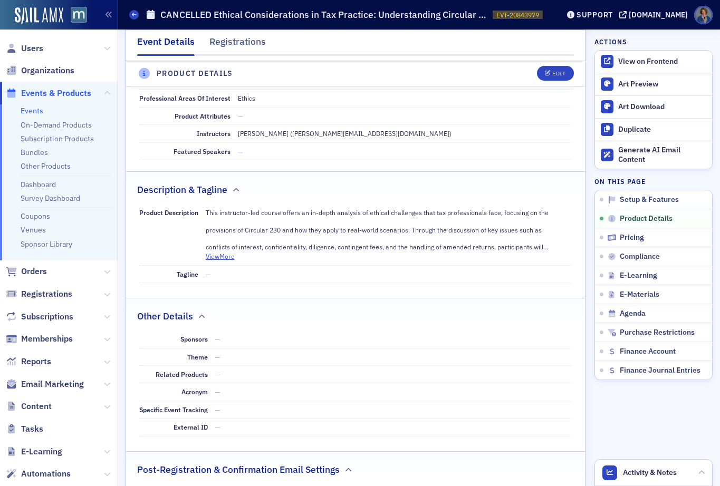
scroll to position [366, 0]
click at [652, 338] on link "Purchase Restrictions" at bounding box center [653, 332] width 117 height 19
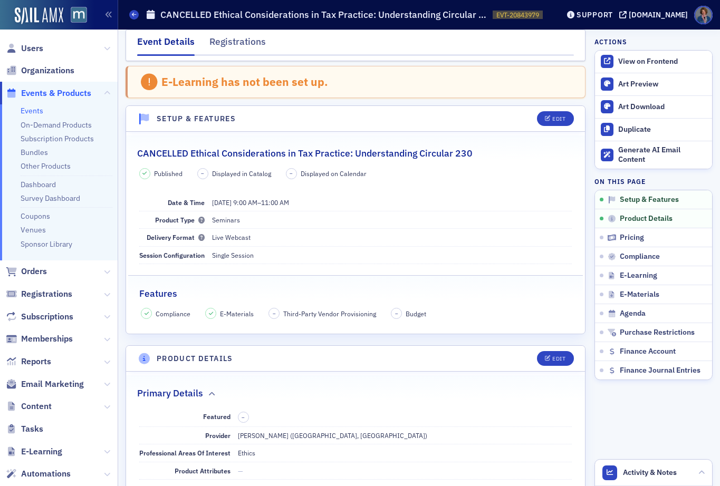
scroll to position [0, 0]
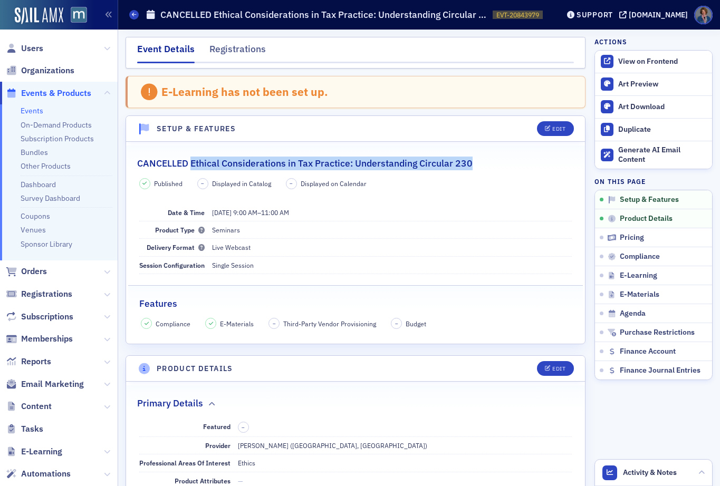
drag, startPoint x: 190, startPoint y: 166, endPoint x: 486, endPoint y: 160, distance: 295.5
click at [486, 160] on div "CANCELLED Ethical Considerations in Tax Practice: Understanding Circular 230" at bounding box center [355, 158] width 437 height 25
copy h2 "Ethical Considerations in Tax Practice: Understanding Circular 230"
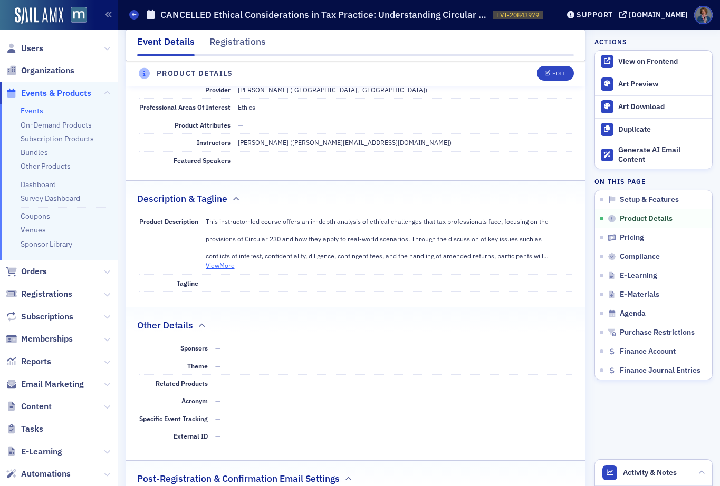
click at [219, 269] on button "View More" at bounding box center [220, 265] width 29 height 9
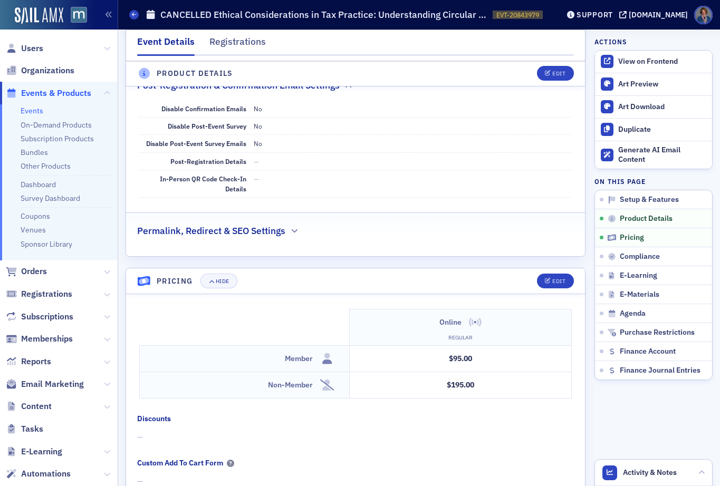
scroll to position [813, 0]
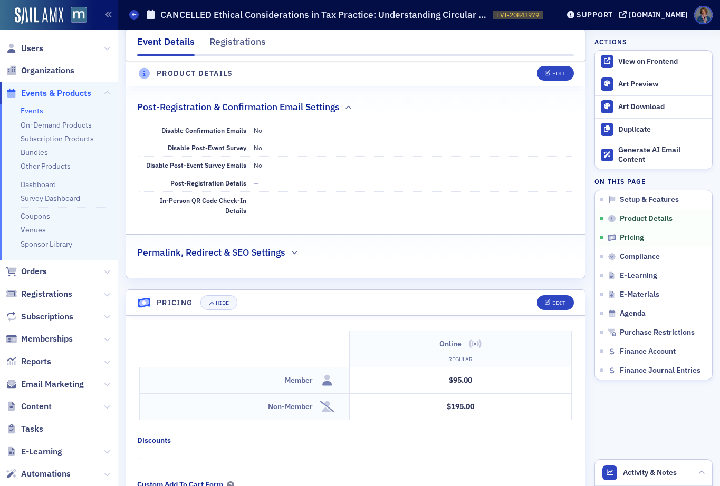
click at [33, 109] on link "Events" at bounding box center [32, 110] width 23 height 9
